Goal: Transaction & Acquisition: Purchase product/service

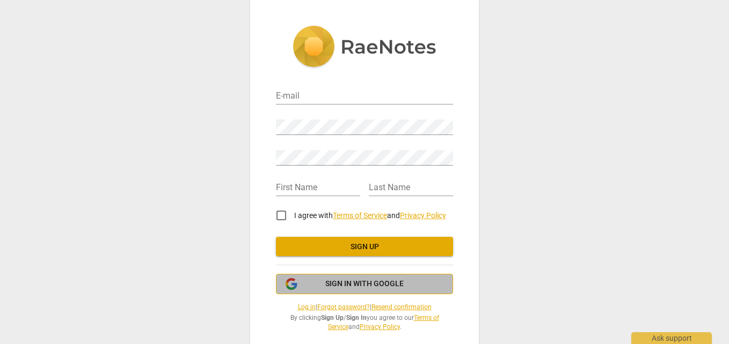
click at [414, 288] on span "Sign in with Google" at bounding box center [364, 284] width 159 height 11
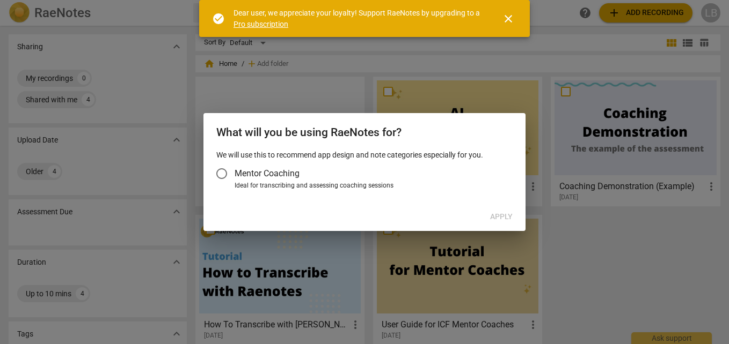
click at [223, 172] on input "Mentor Coaching" at bounding box center [222, 174] width 26 height 26
radio input "false"
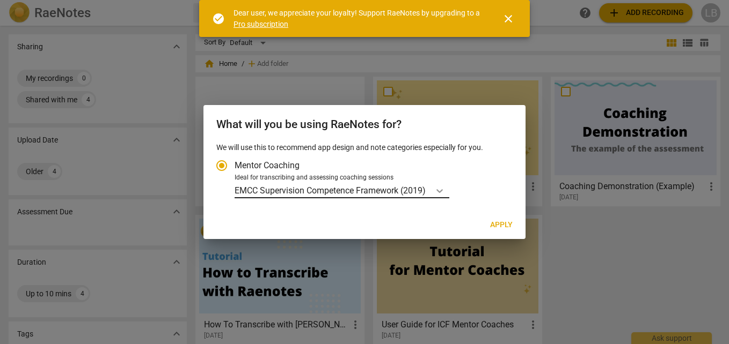
click at [437, 188] on icon "Account type" at bounding box center [439, 191] width 11 height 11
click at [0, 0] on input "Ideal for transcribing and assessing coaching sessions EMCC Supervision Compete…" at bounding box center [0, 0] width 0 height 0
click at [520, 18] on span "close" at bounding box center [508, 18] width 26 height 13
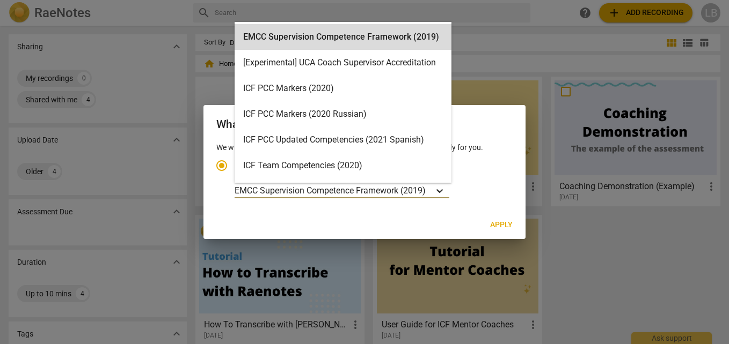
click at [446, 185] on div "Account type" at bounding box center [439, 191] width 19 height 16
click at [0, 0] on input "Ideal for transcribing and assessing coaching sessions 15 results available. Us…" at bounding box center [0, 0] width 0 height 0
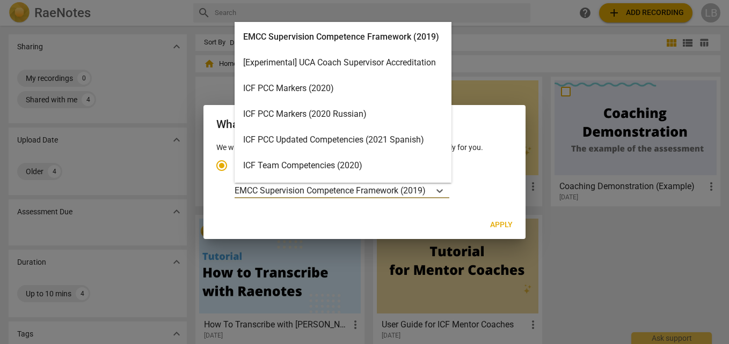
scroll to position [30, 0]
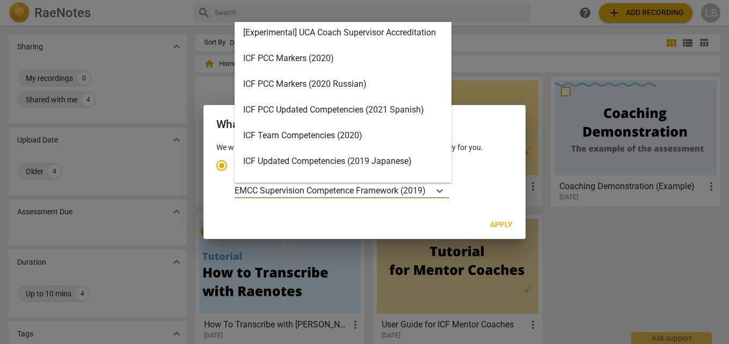
type input "h"
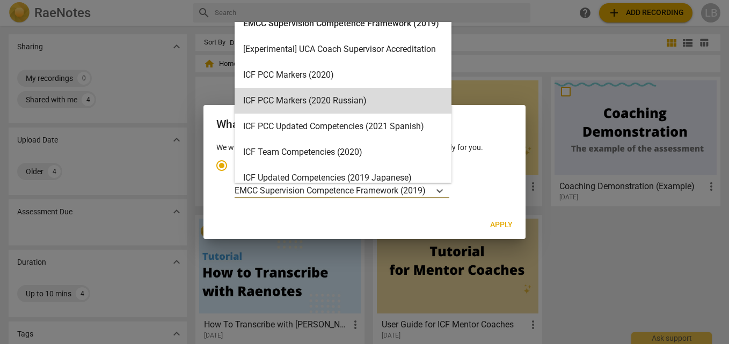
scroll to position [0, 0]
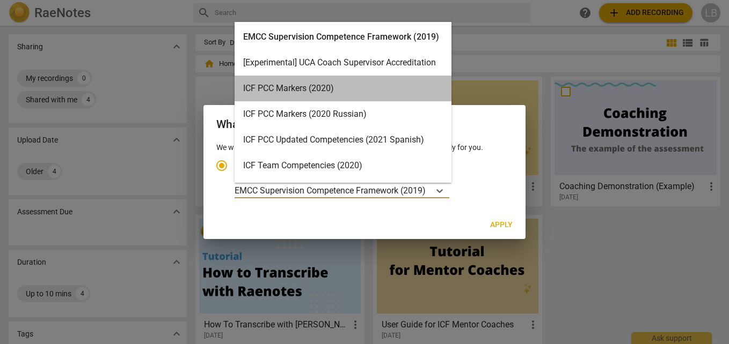
click at [396, 89] on div "ICF PCC Markers (2020)" at bounding box center [342, 89] width 217 height 26
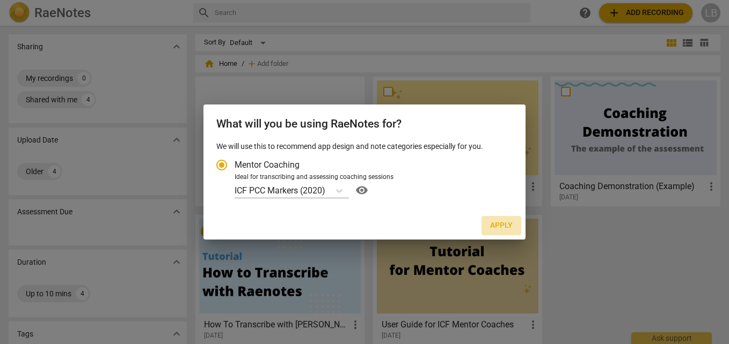
click at [501, 225] on span "Apply" at bounding box center [501, 225] width 23 height 11
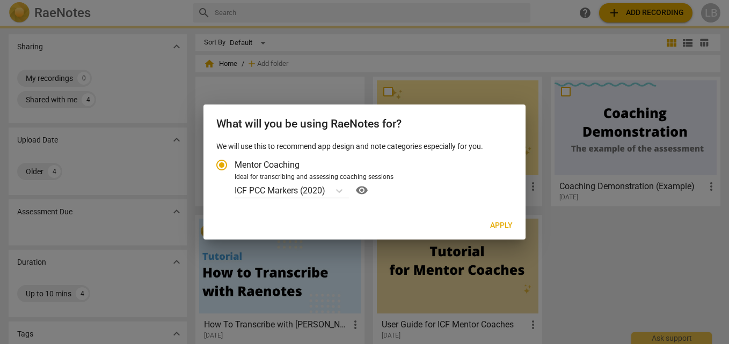
radio input "false"
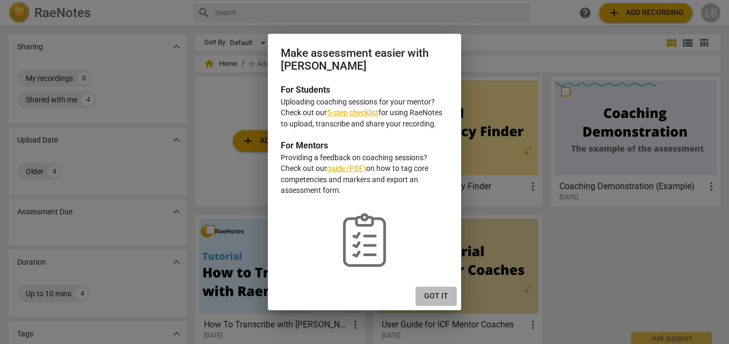
click at [432, 296] on span "Got it" at bounding box center [436, 296] width 24 height 11
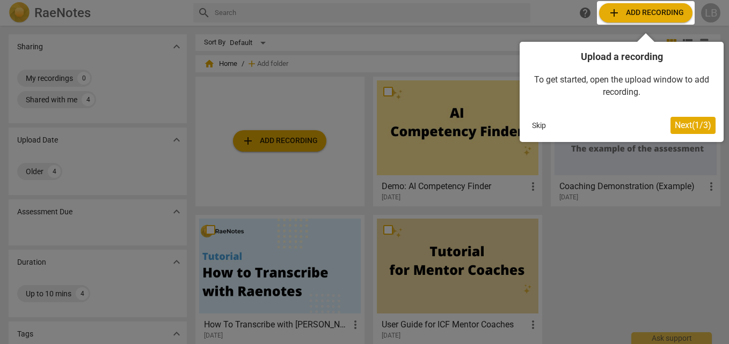
click at [687, 121] on span "Next ( 1 / 3 )" at bounding box center [692, 125] width 36 height 10
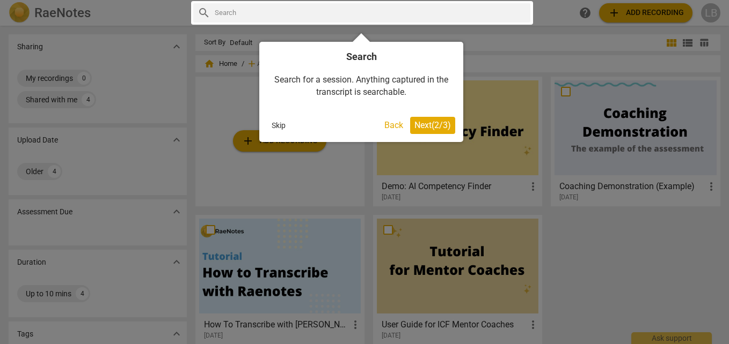
click at [431, 123] on span "Next ( 2 / 3 )" at bounding box center [432, 125] width 36 height 10
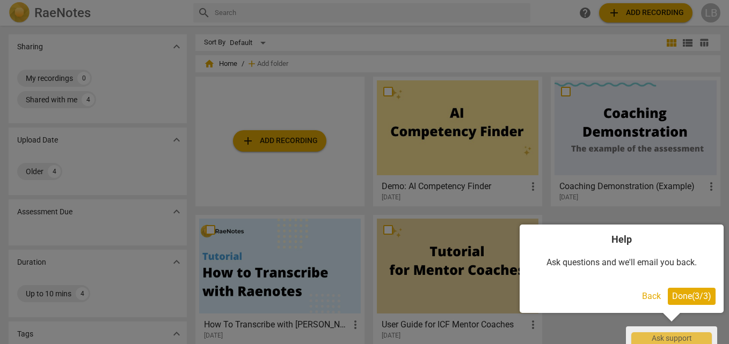
click at [689, 289] on button "Done ( 3 / 3 )" at bounding box center [691, 296] width 48 height 17
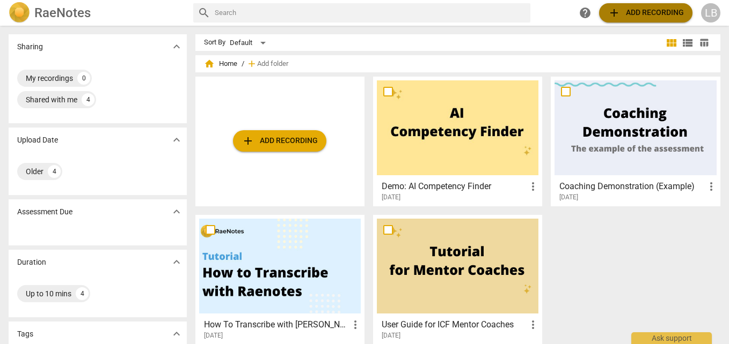
click at [643, 14] on span "add Add recording" at bounding box center [645, 12] width 76 height 13
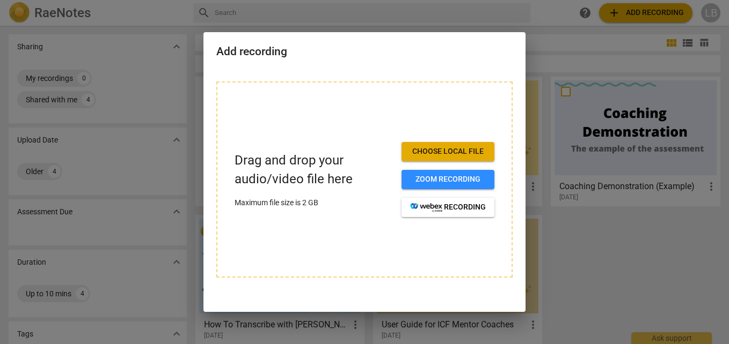
click at [463, 154] on span "Choose local file" at bounding box center [448, 151] width 76 height 11
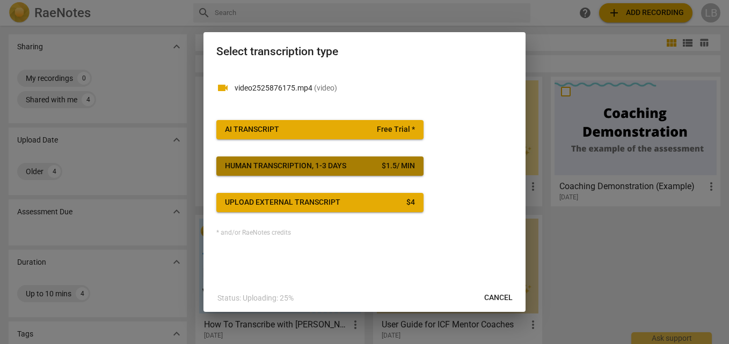
click at [371, 171] on span "Human transcription, 1-3 days $ 1.5 / min" at bounding box center [320, 166] width 190 height 11
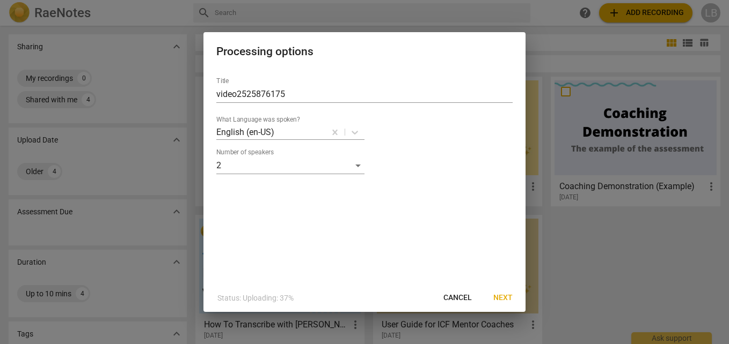
click at [473, 233] on div "Title video2525876175 What Language was spoken? English (en-US) Number of speak…" at bounding box center [364, 177] width 322 height 216
click at [506, 298] on span "Next" at bounding box center [502, 298] width 19 height 11
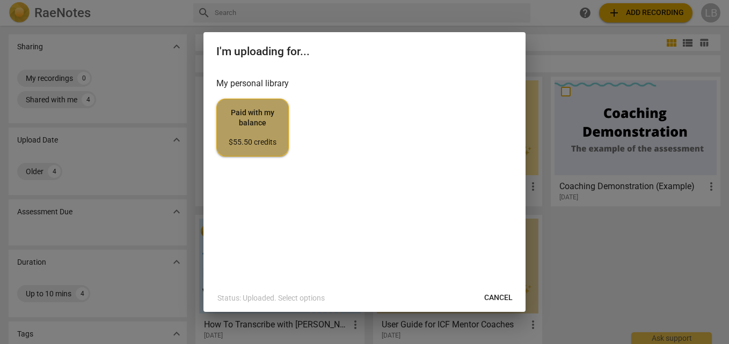
click at [258, 127] on span "Paid with my balance $55.50 credits" at bounding box center [252, 128] width 54 height 40
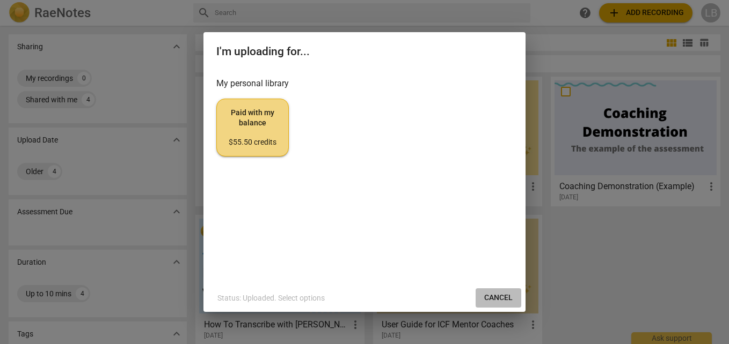
click at [509, 298] on span "Cancel" at bounding box center [498, 298] width 28 height 11
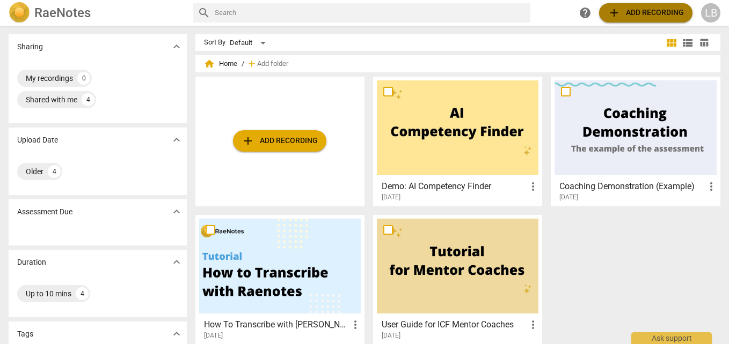
click at [650, 16] on span "add Add recording" at bounding box center [645, 12] width 76 height 13
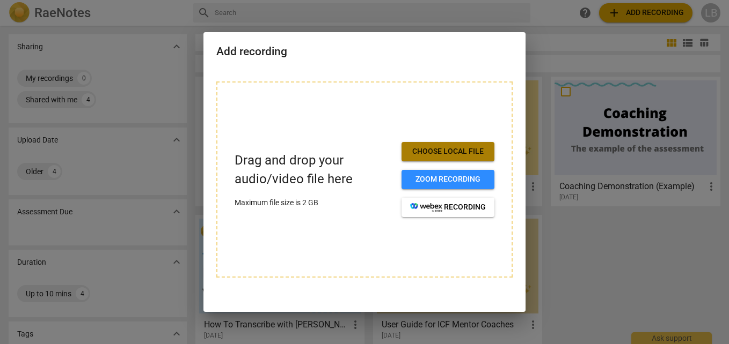
click at [457, 153] on span "Choose local file" at bounding box center [448, 151] width 76 height 11
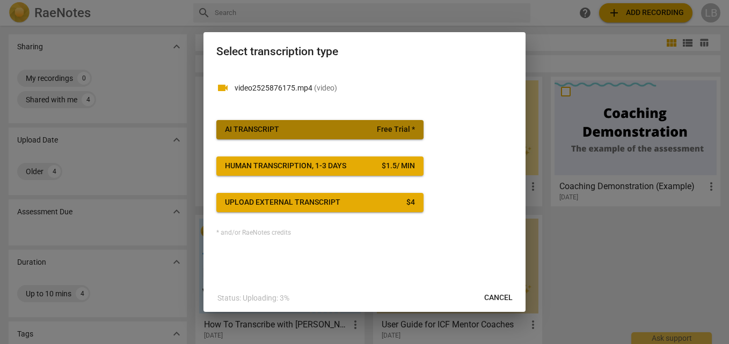
click at [378, 133] on span "AI Transcript Free Trial *" at bounding box center [320, 129] width 190 height 11
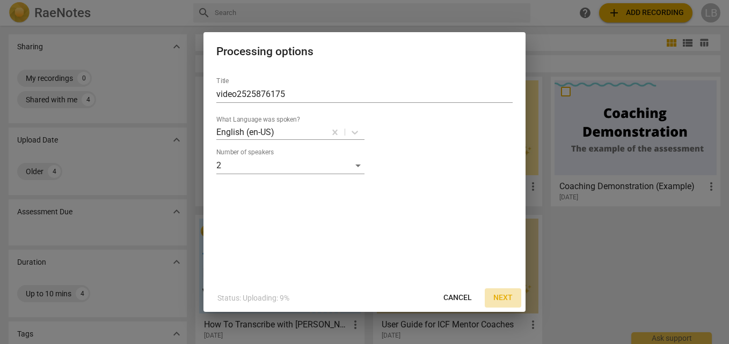
click at [503, 298] on span "Next" at bounding box center [502, 298] width 19 height 11
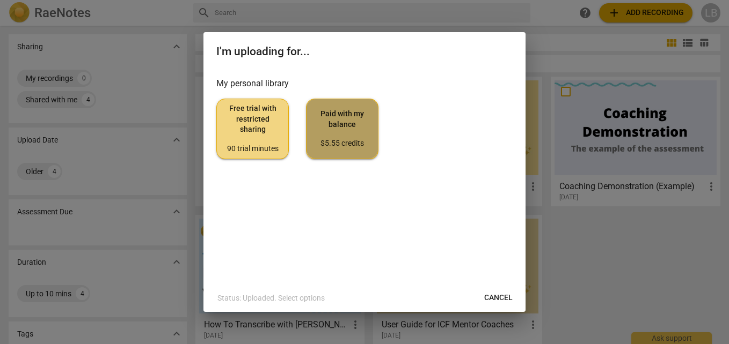
click at [351, 117] on span "Paid with my balance $5.55 credits" at bounding box center [342, 129] width 54 height 40
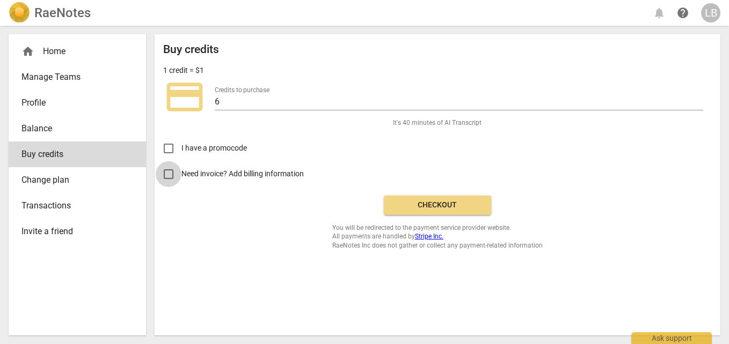
click at [173, 175] on input "Need invoice? Add billing information" at bounding box center [169, 174] width 26 height 26
checkbox input "true"
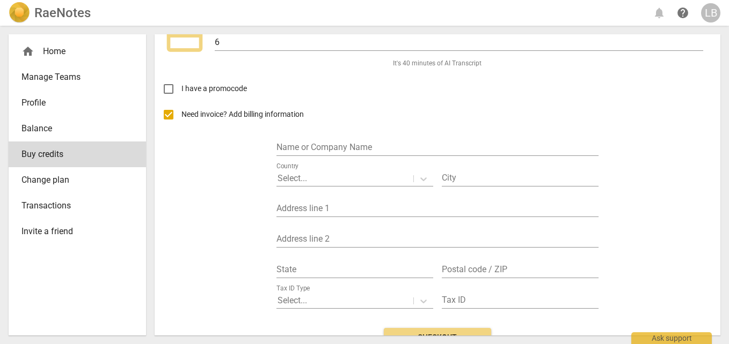
scroll to position [62, 0]
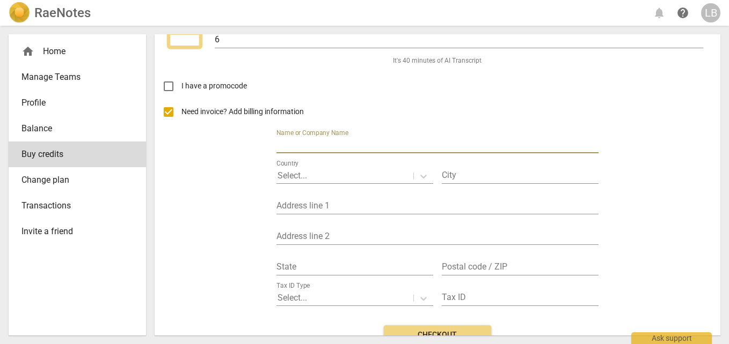
click at [404, 139] on input "text" at bounding box center [437, 146] width 322 height 16
type input "[DATE][PERSON_NAME]"
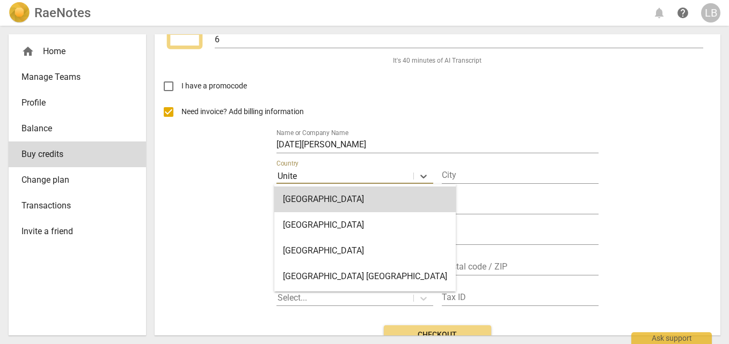
type input "United"
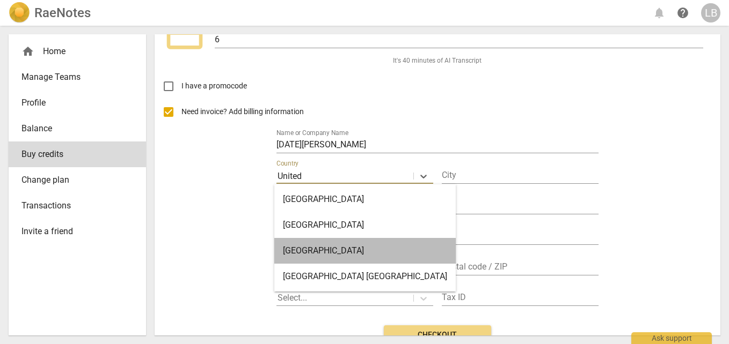
click at [377, 255] on div "[GEOGRAPHIC_DATA]" at bounding box center [364, 251] width 181 height 26
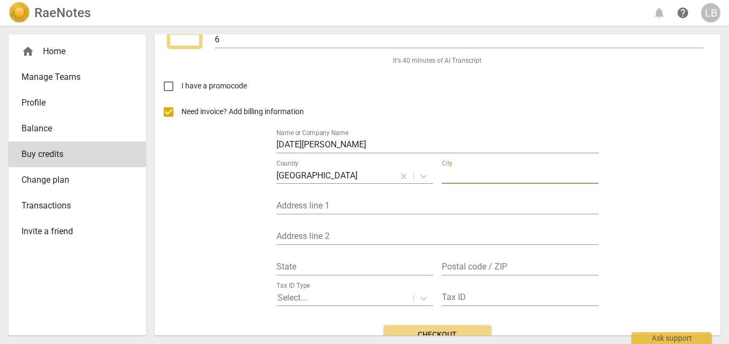
click at [488, 182] on input "text" at bounding box center [520, 176] width 157 height 16
type input "[GEOGRAPHIC_DATA]"
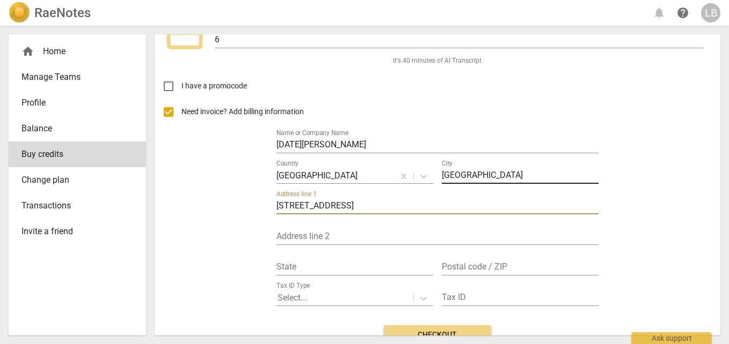
type input "[STREET_ADDRESS]"
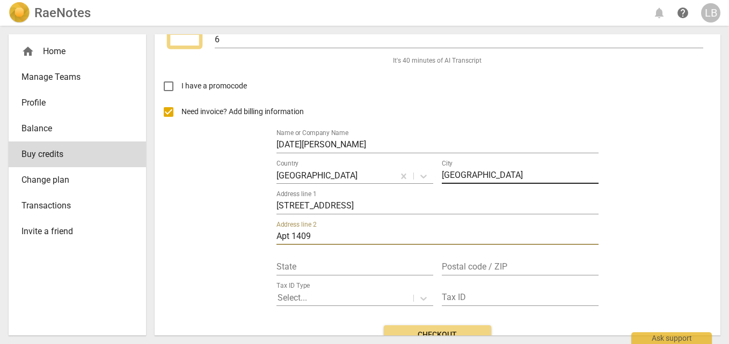
type input "Apt 1409"
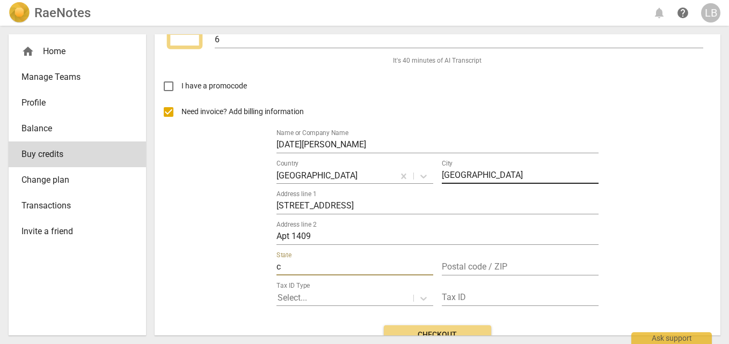
type input "CA"
type input "91730"
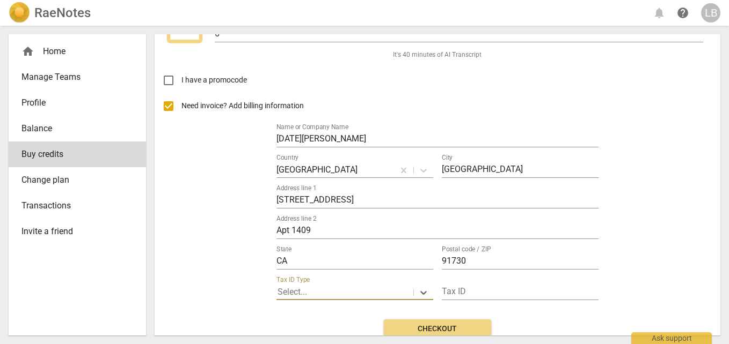
scroll to position [78, 0]
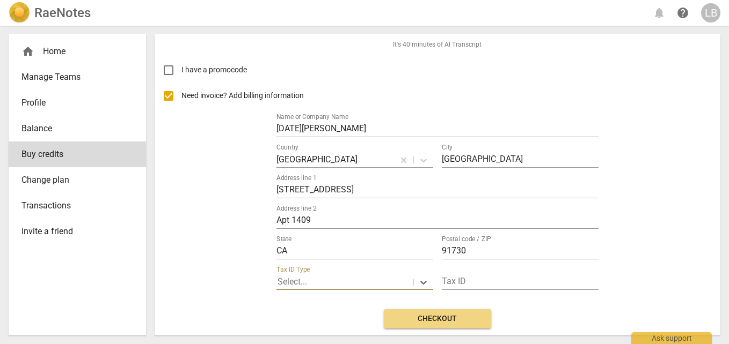
click at [458, 317] on span "Checkout" at bounding box center [437, 319] width 90 height 11
